Goal: Navigation & Orientation: Find specific page/section

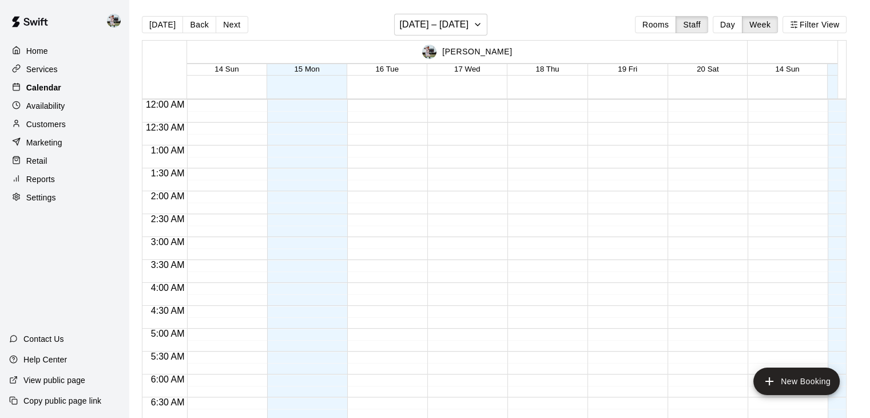
scroll to position [266, 0]
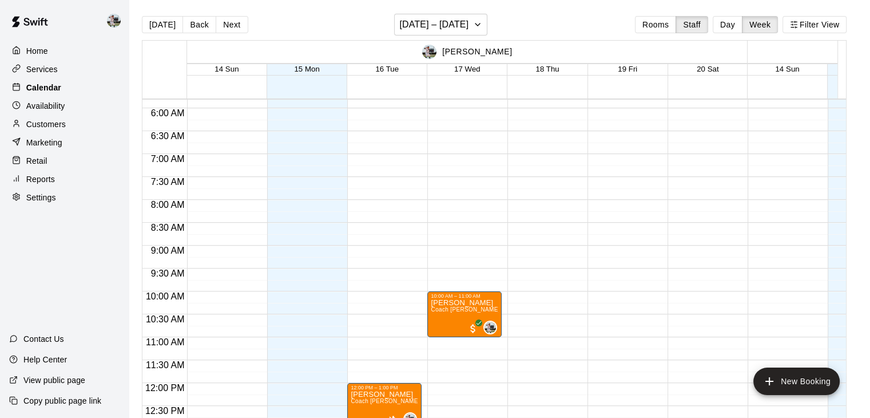
click at [69, 85] on div "Calendar" at bounding box center [64, 87] width 110 height 17
click at [62, 100] on div "Availability" at bounding box center [64, 105] width 110 height 17
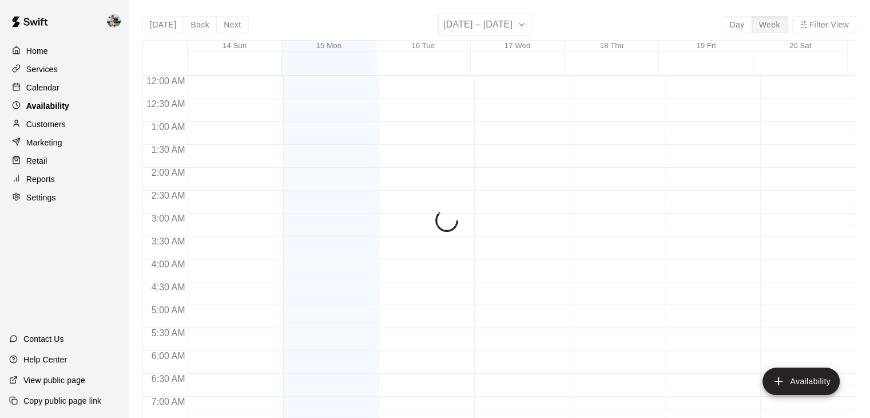
scroll to position [661, 0]
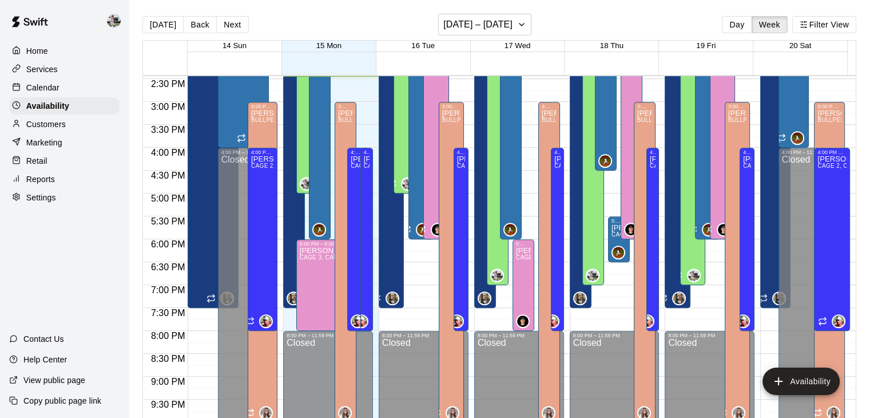
click at [57, 89] on p "Calendar" at bounding box center [42, 87] width 33 height 11
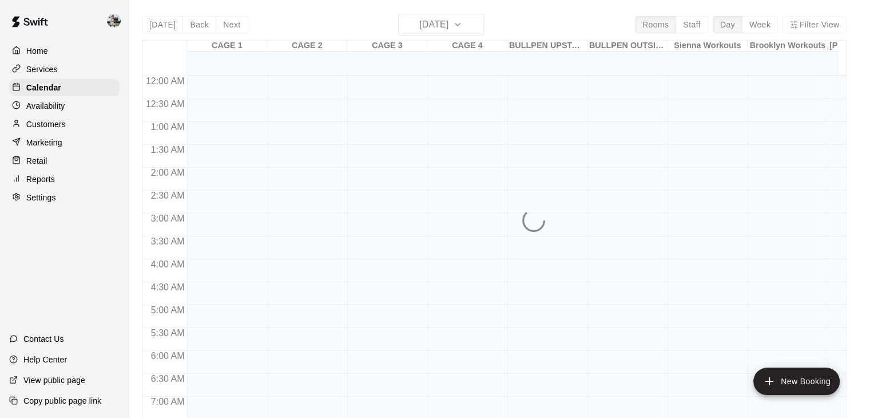
scroll to position [661, 0]
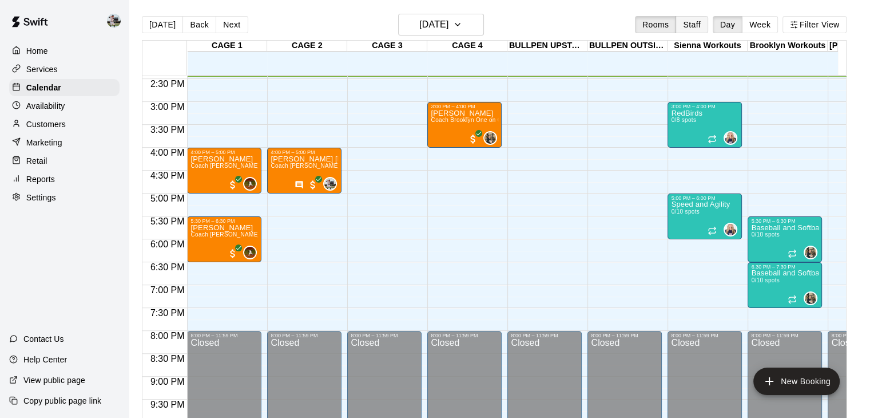
click at [692, 22] on button "Staff" at bounding box center [692, 24] width 33 height 17
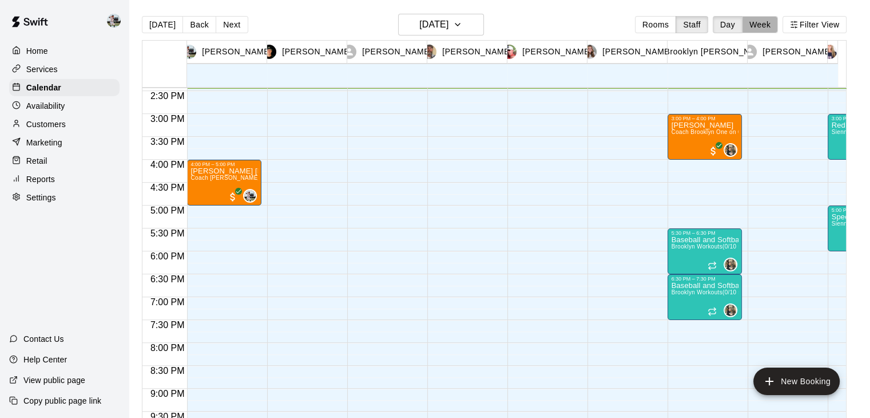
click at [771, 25] on button "Week" at bounding box center [760, 24] width 36 height 17
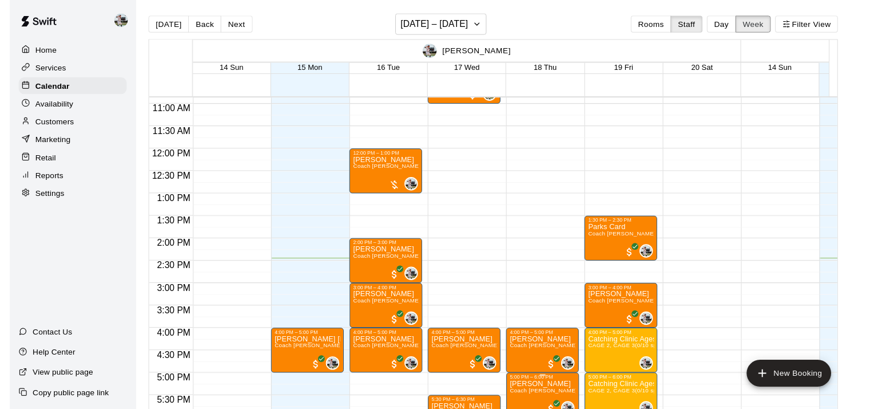
scroll to position [496, 0]
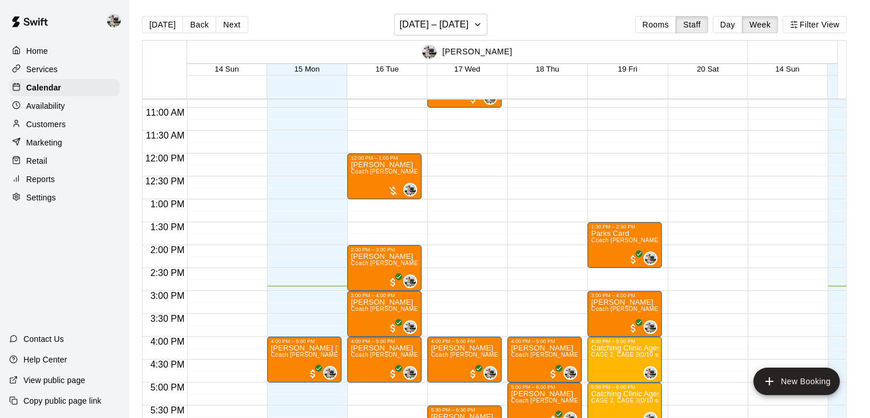
click at [46, 57] on div "Home" at bounding box center [64, 50] width 110 height 17
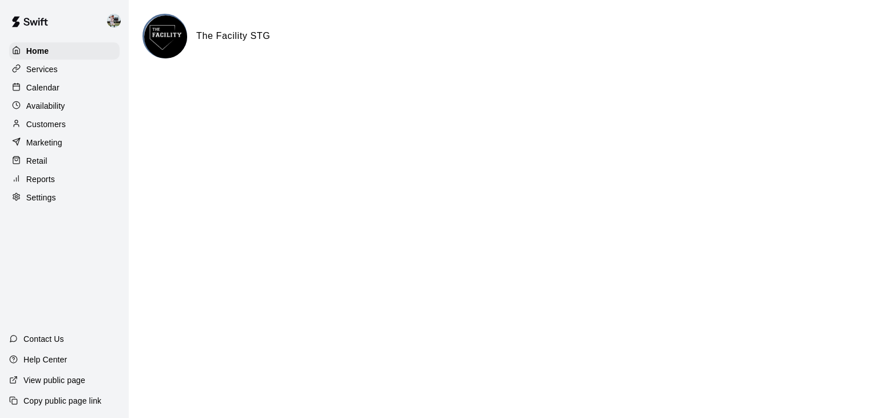
click at [44, 182] on p "Reports" at bounding box center [40, 178] width 29 height 11
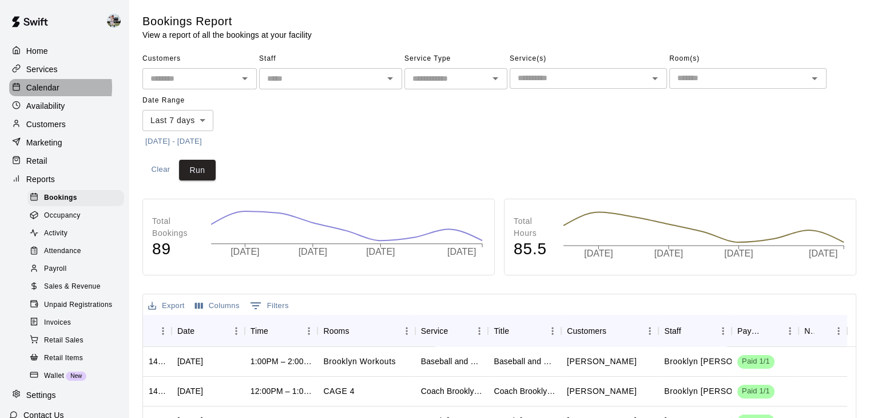
click at [46, 89] on p "Calendar" at bounding box center [42, 87] width 33 height 11
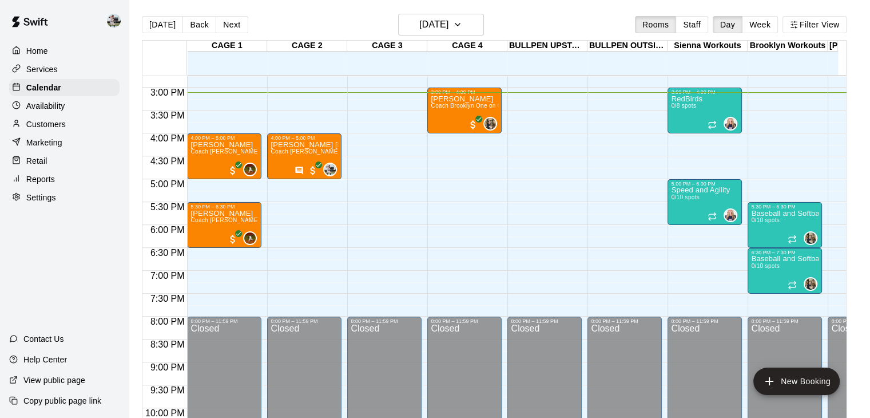
scroll to position [676, 0]
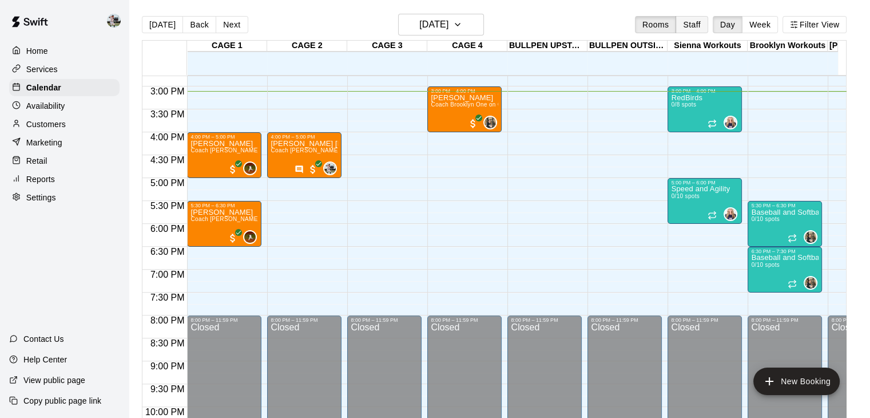
click at [703, 22] on button "Staff" at bounding box center [692, 24] width 33 height 17
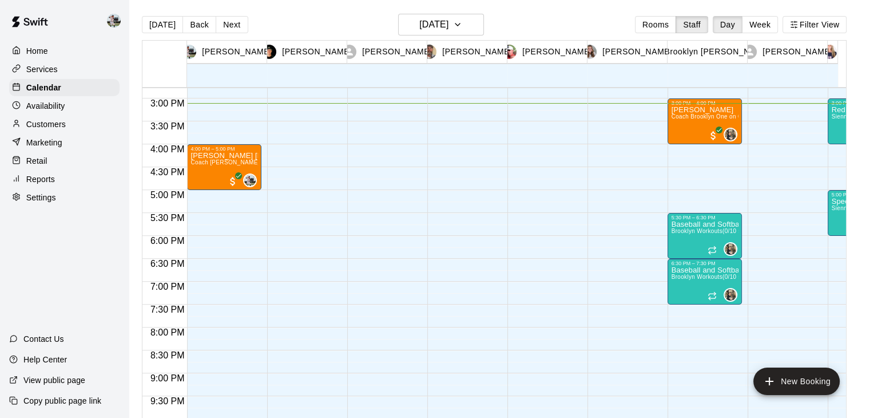
click at [765, 19] on button "Week" at bounding box center [760, 24] width 36 height 17
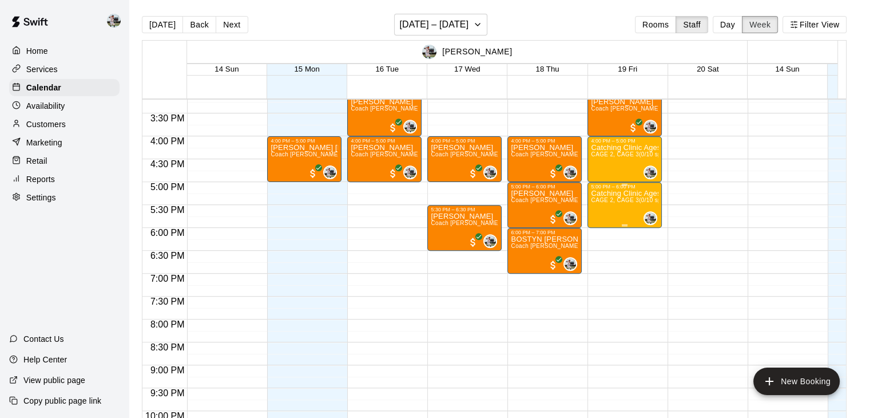
scroll to position [696, 0]
